Goal: Entertainment & Leisure: Consume media (video, audio)

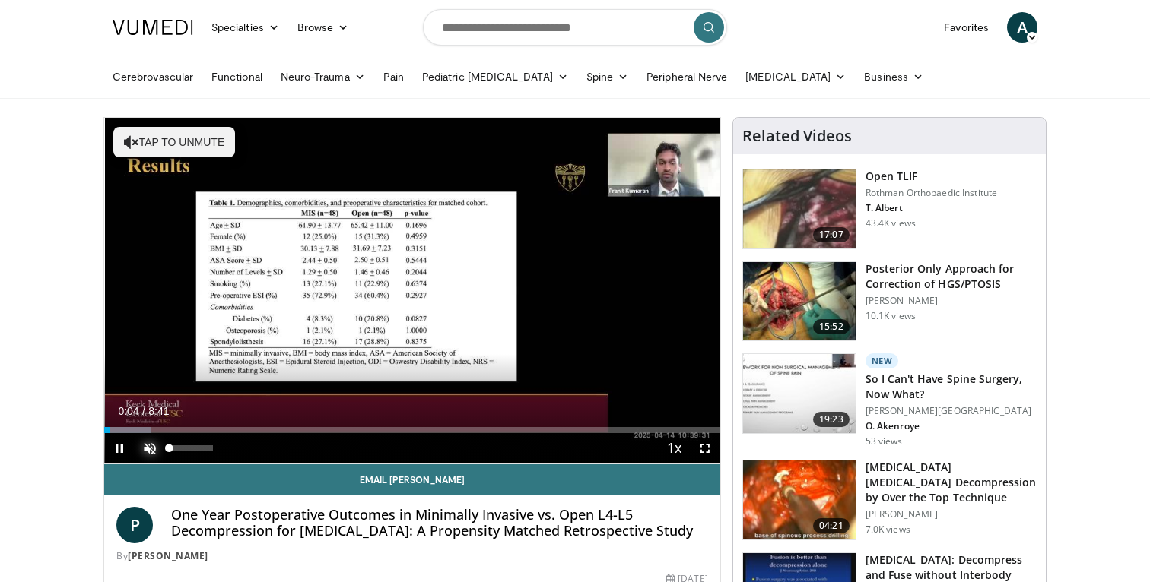
click at [155, 452] on span "Video Player" at bounding box center [150, 448] width 30 height 30
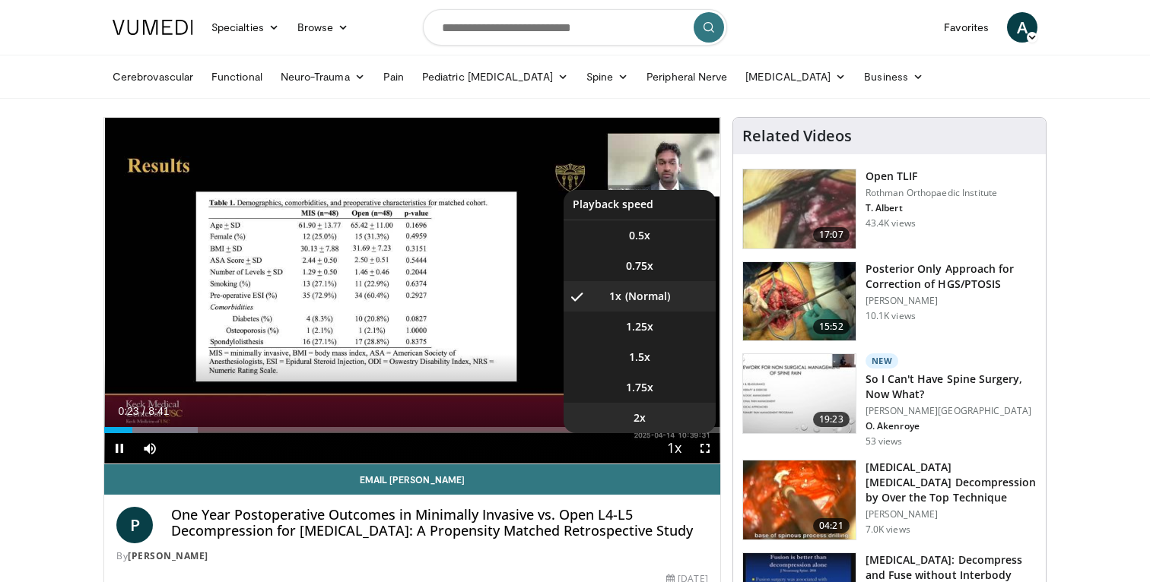
click at [648, 418] on li "2x" at bounding box center [639, 418] width 152 height 30
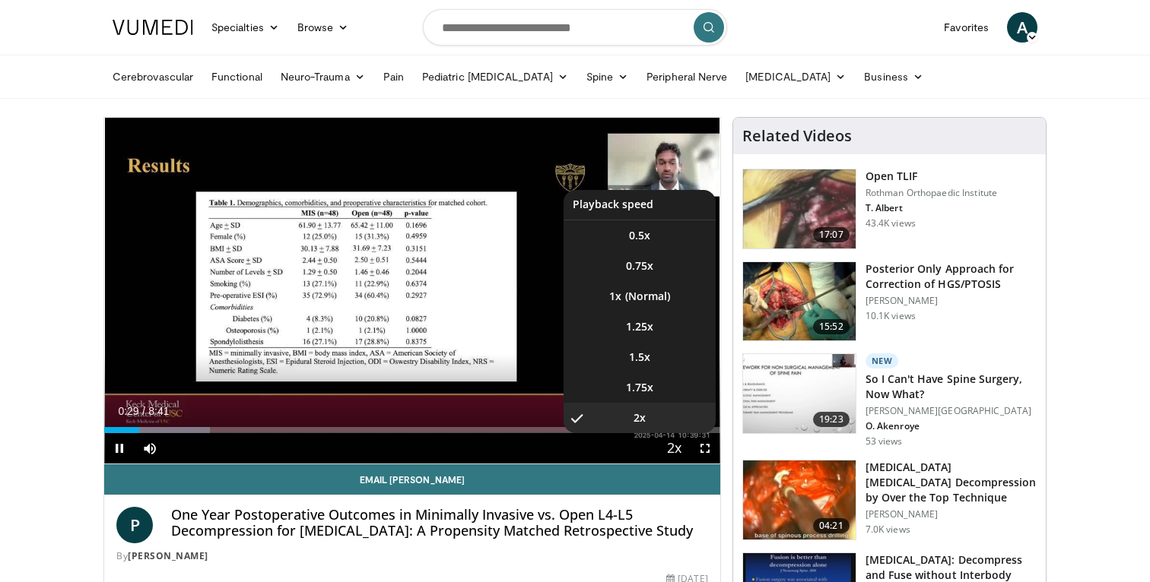
click at [671, 448] on span "Video Player" at bounding box center [674, 449] width 21 height 30
click at [642, 363] on span "1.5x" at bounding box center [639, 357] width 21 height 15
